Goal: Find specific fact: Find specific fact

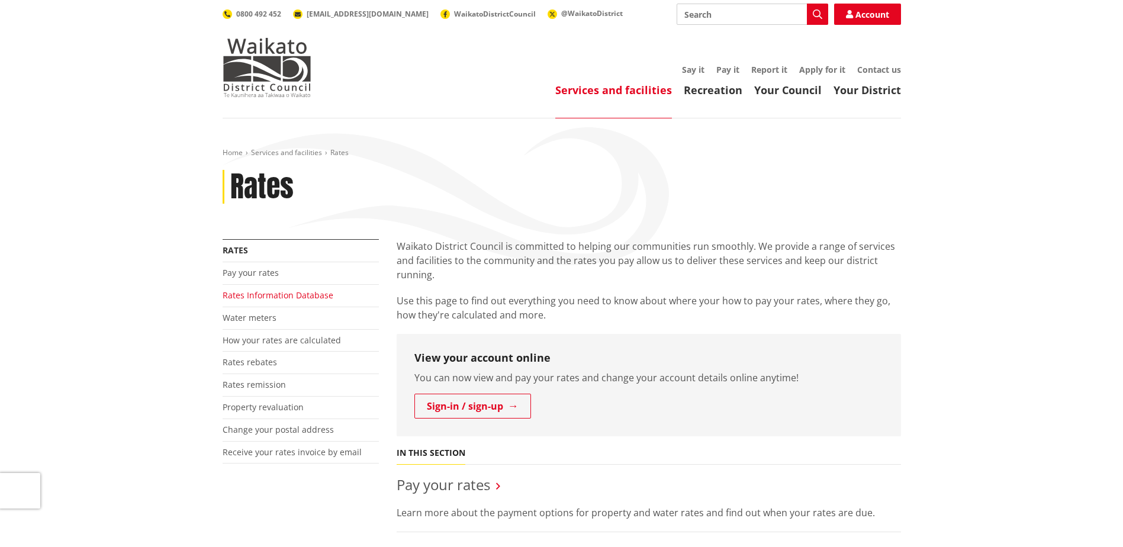
click at [291, 297] on link "Rates Information Database" at bounding box center [278, 294] width 111 height 11
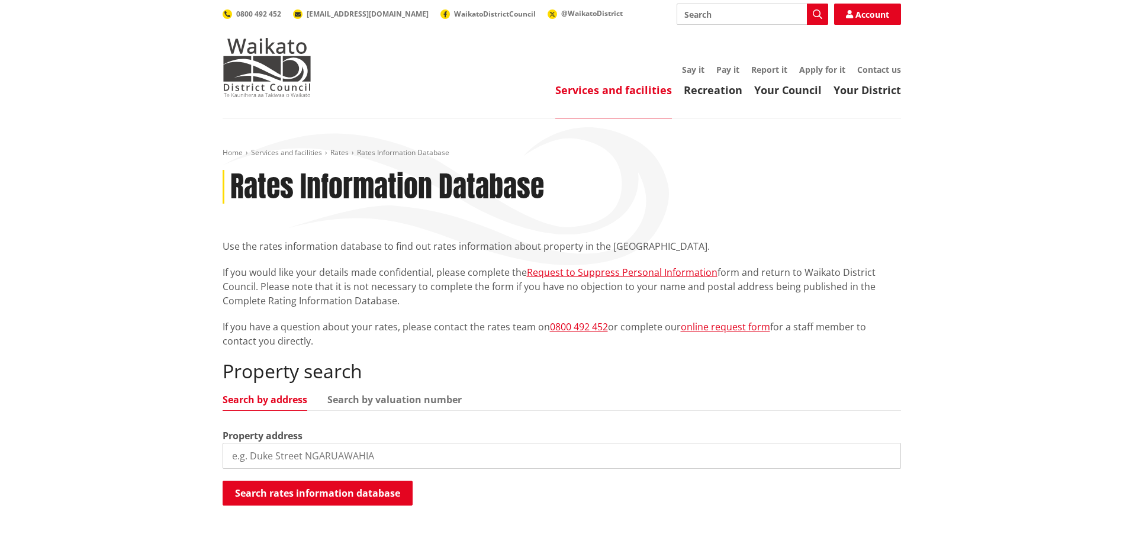
click at [343, 457] on input "search" at bounding box center [562, 456] width 678 height 26
drag, startPoint x: 256, startPoint y: 457, endPoint x: 513, endPoint y: 453, distance: 257.5
click at [513, 453] on input "12 hirere" at bounding box center [562, 456] width 678 height 26
click at [861, 457] on input "12 hirere street" at bounding box center [562, 456] width 678 height 26
type input "12 hirere street"
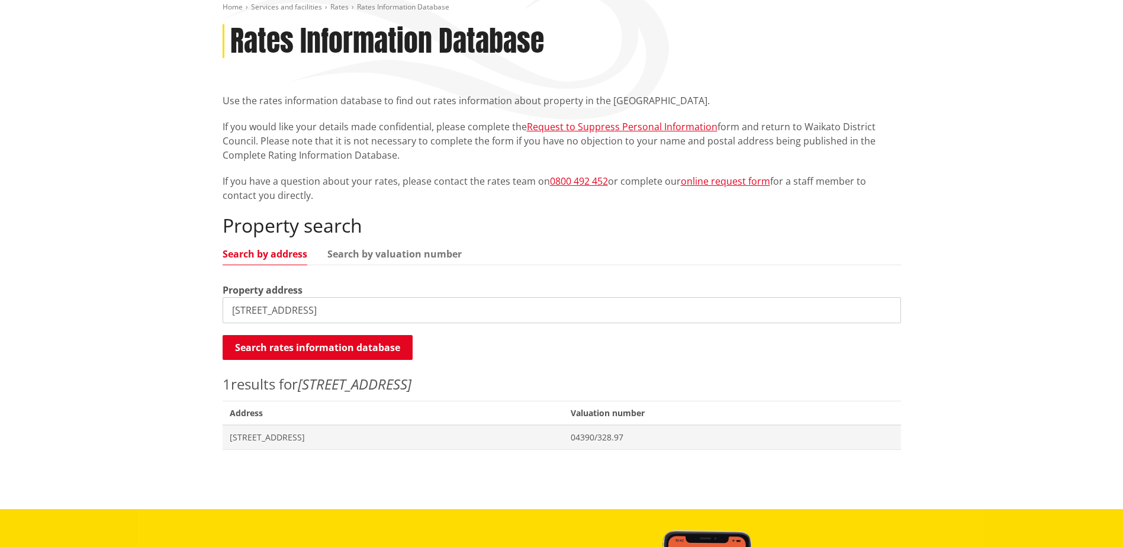
scroll to position [178, 0]
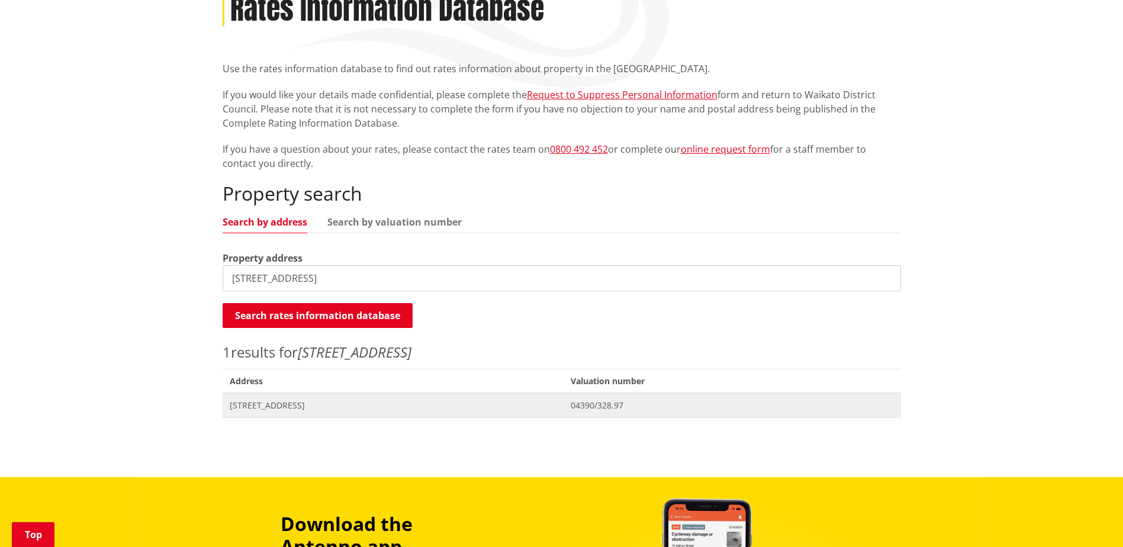
click at [278, 403] on span "[STREET_ADDRESS]" at bounding box center [393, 406] width 327 height 12
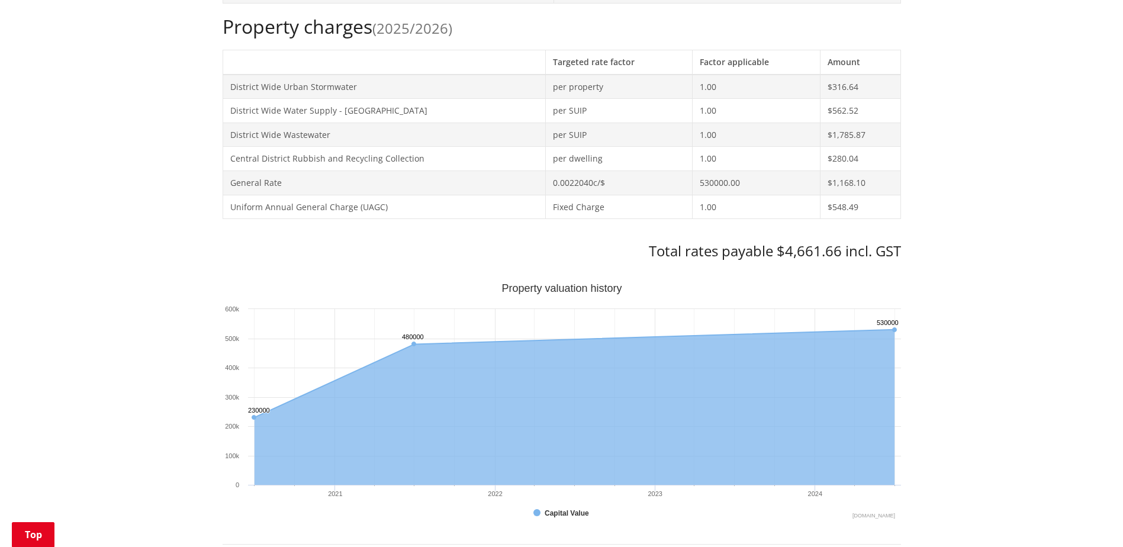
scroll to position [474, 0]
